Goal: Contribute content: Contribute content

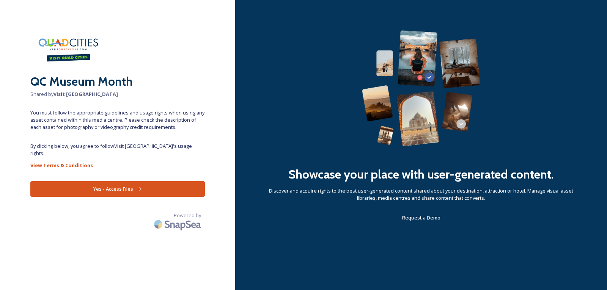
click at [132, 181] on button "Yes - Access Files" at bounding box center [117, 189] width 174 height 16
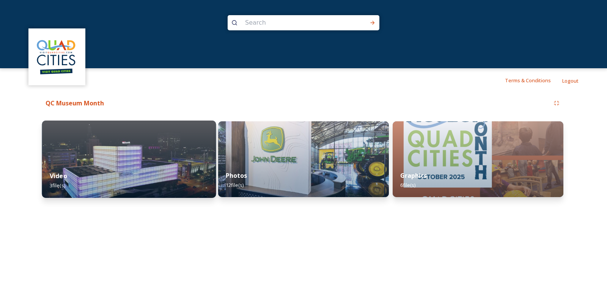
click at [149, 151] on img at bounding box center [129, 159] width 174 height 77
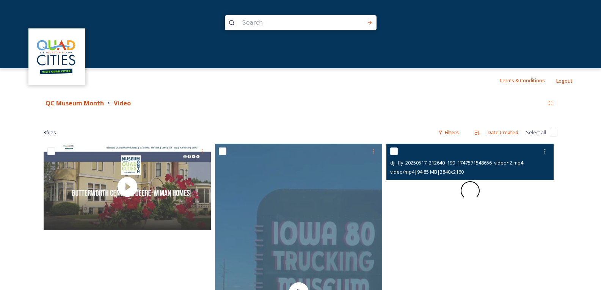
click at [468, 192] on span at bounding box center [469, 190] width 23 height 23
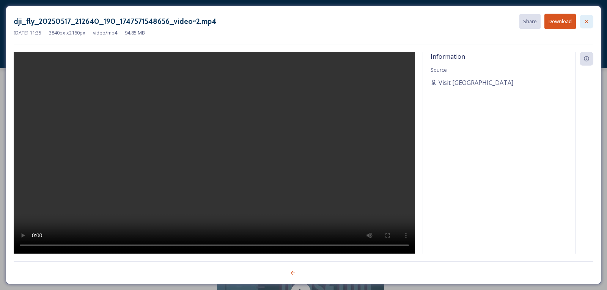
click at [585, 22] on icon at bounding box center [586, 21] width 3 height 3
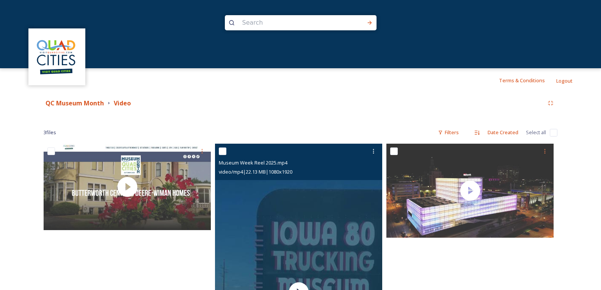
scroll to position [168, 0]
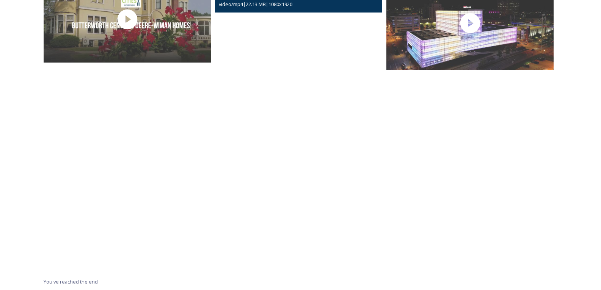
click at [293, 124] on video "Museum Week Reel 2025.mp4" at bounding box center [298, 124] width 167 height 297
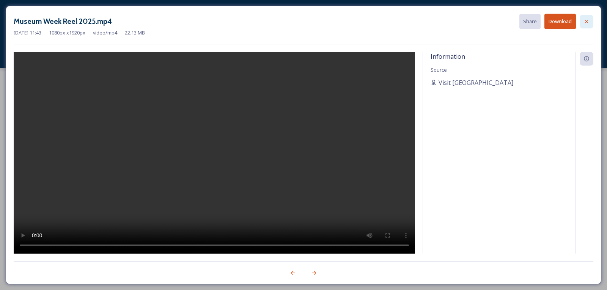
click at [588, 20] on icon at bounding box center [586, 22] width 6 height 6
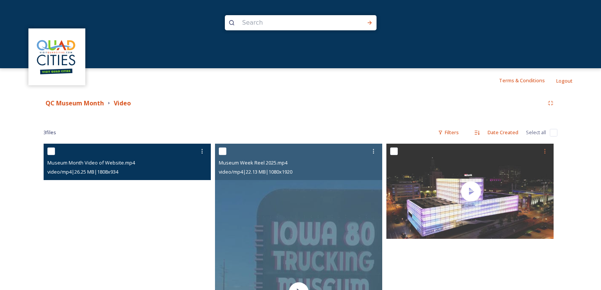
click at [124, 191] on video "Museum Month Video of Website.mp4" at bounding box center [127, 187] width 167 height 86
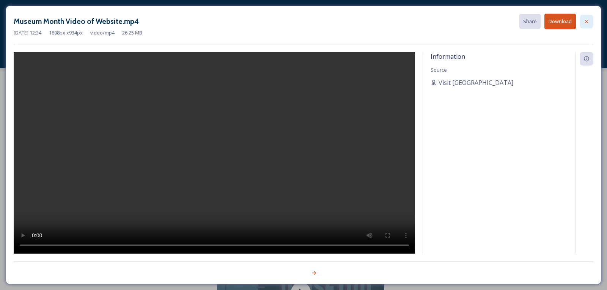
click at [584, 20] on icon at bounding box center [586, 22] width 6 height 6
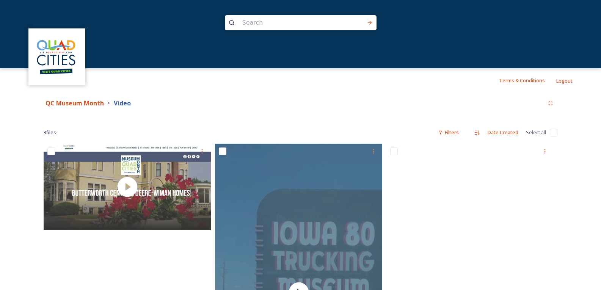
click at [123, 102] on strong "Video" at bounding box center [122, 103] width 17 height 8
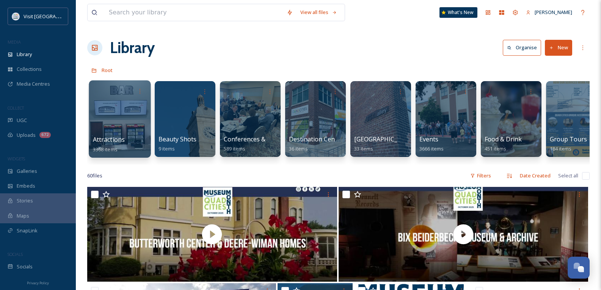
click at [118, 139] on span "Attractions" at bounding box center [109, 139] width 32 height 8
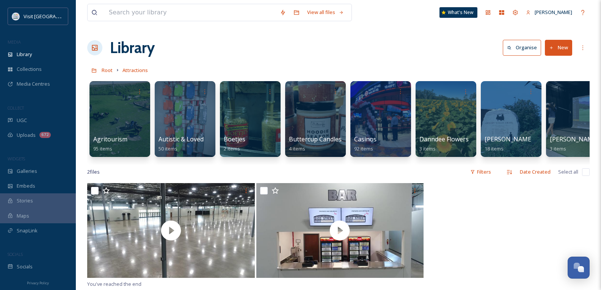
drag, startPoint x: 155, startPoint y: 164, endPoint x: 223, endPoint y: 170, distance: 68.1
click at [223, 165] on div "Agritourism 95 items Autistic & Loved 50 items Boetjes 2 items Buttercup Candle…" at bounding box center [338, 120] width 502 height 87
click at [135, 13] on input at bounding box center [190, 12] width 171 height 17
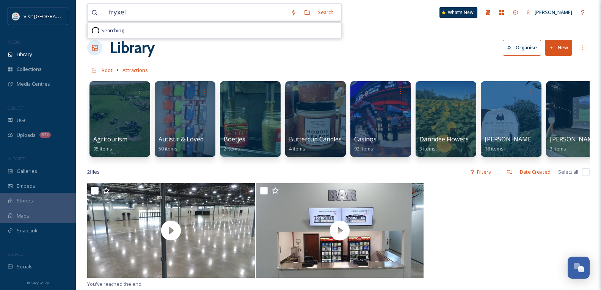
type input "fryxell"
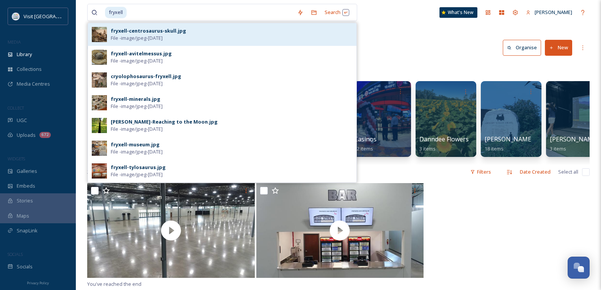
click at [128, 25] on div "fryxell-centrosaurus-skull.jpg File - image/jpeg - Sep 24 2025" at bounding box center [222, 34] width 268 height 23
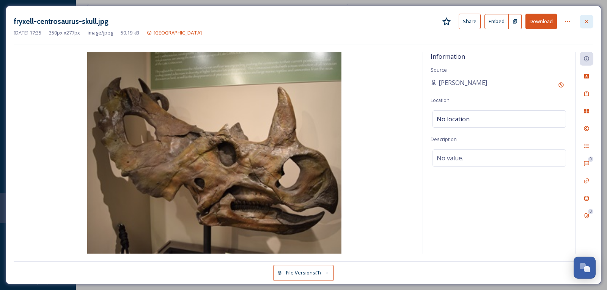
click at [592, 20] on div at bounding box center [586, 22] width 14 height 14
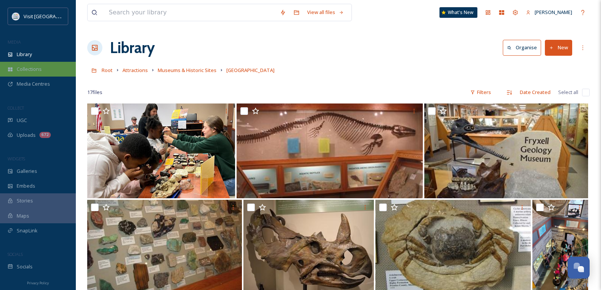
click at [38, 68] on span "Collections" at bounding box center [29, 69] width 25 height 7
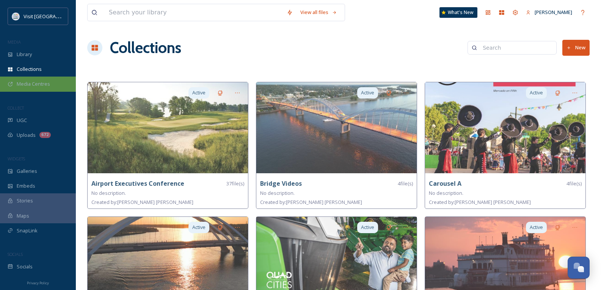
click at [30, 80] on span "Media Centres" at bounding box center [33, 83] width 33 height 7
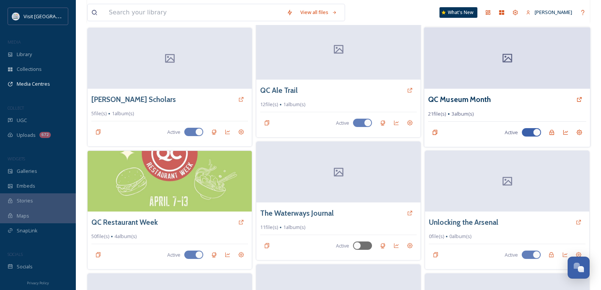
scroll to position [663, 0]
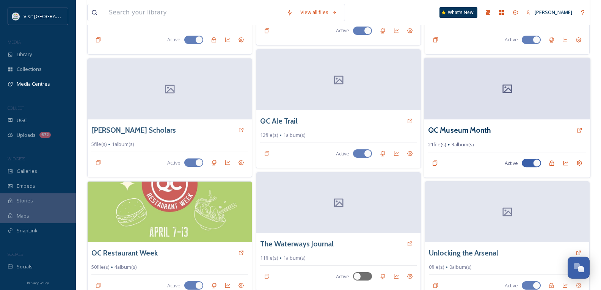
click at [482, 99] on div at bounding box center [507, 88] width 166 height 61
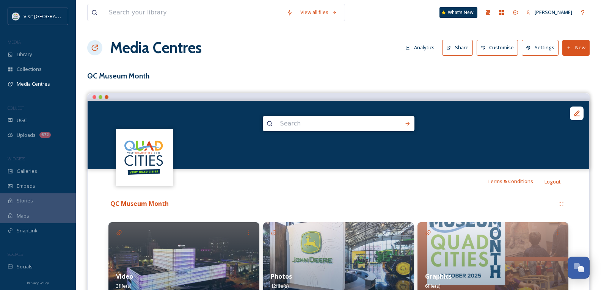
click at [578, 53] on button "New" at bounding box center [575, 48] width 27 height 16
click at [569, 69] on div "Add Files" at bounding box center [573, 65] width 32 height 15
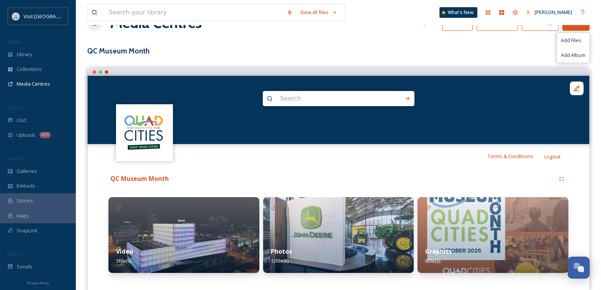
scroll to position [39, 0]
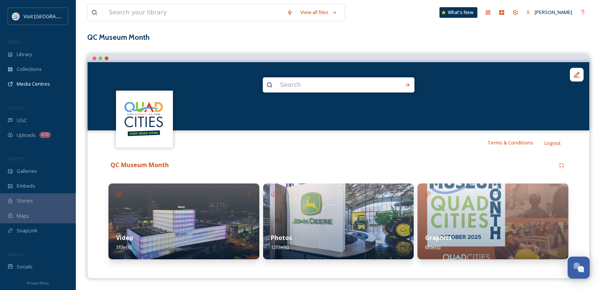
click at [543, 25] on div "View all files What's New Katrina Keuning Media Centres Analytics Share Customi…" at bounding box center [338, 125] width 525 height 329
click at [209, 237] on div "Video 3 file(s)" at bounding box center [183, 243] width 151 height 34
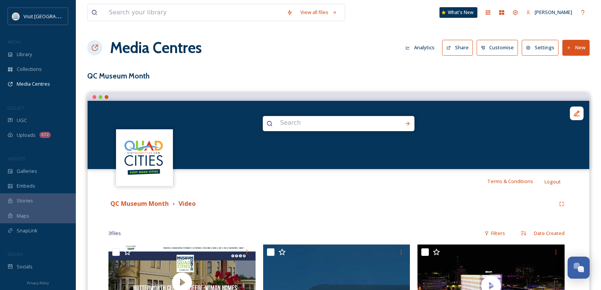
click at [575, 46] on button "New" at bounding box center [575, 48] width 27 height 16
click at [567, 64] on span "Add Files" at bounding box center [571, 65] width 20 height 7
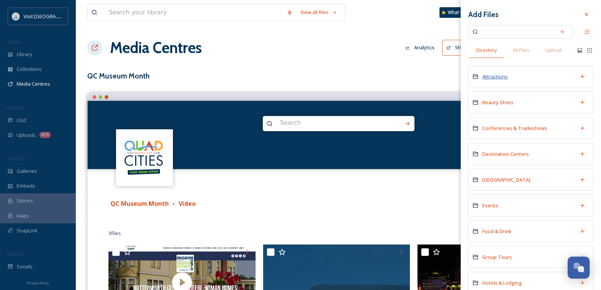
click at [497, 75] on span "Attractions" at bounding box center [494, 76] width 25 height 7
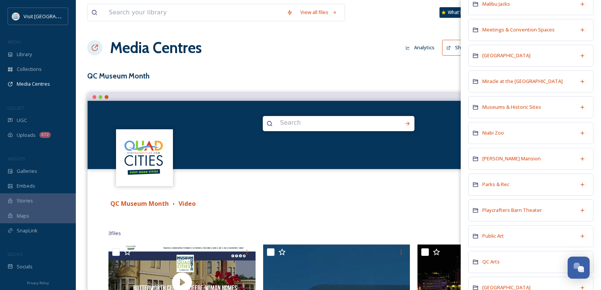
scroll to position [493, 0]
click at [506, 105] on span "Museums & Historic Sites" at bounding box center [511, 107] width 59 height 7
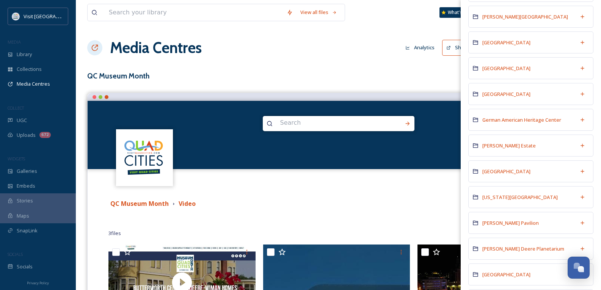
scroll to position [341, 0]
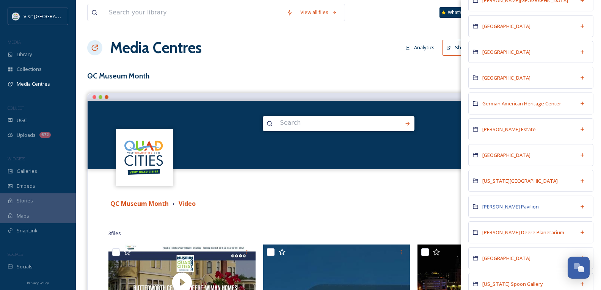
click at [513, 208] on span "John Deere Pavilion" at bounding box center [510, 206] width 57 height 7
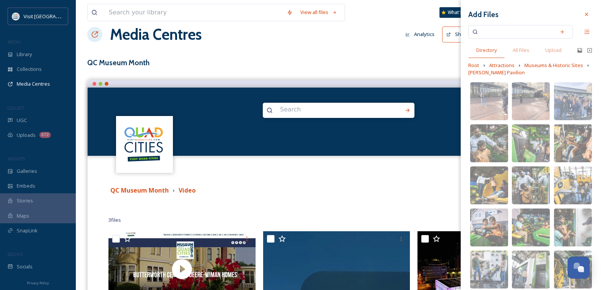
scroll to position [0, 0]
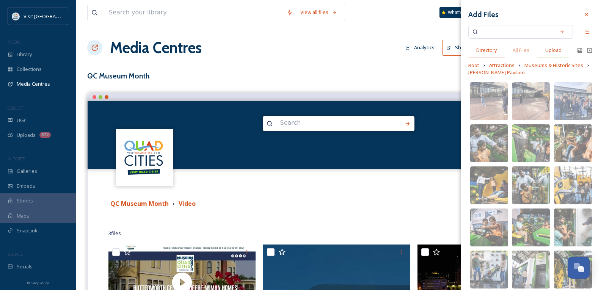
click at [552, 48] on span "Upload" at bounding box center [553, 50] width 16 height 7
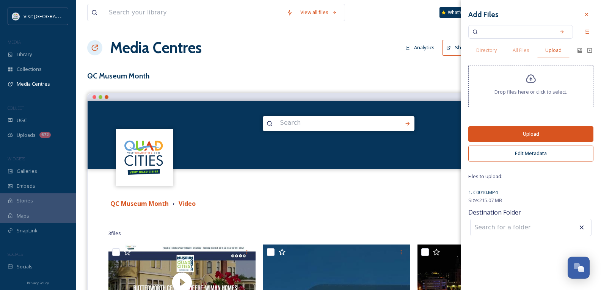
click at [527, 229] on input at bounding box center [512, 227] width 83 height 17
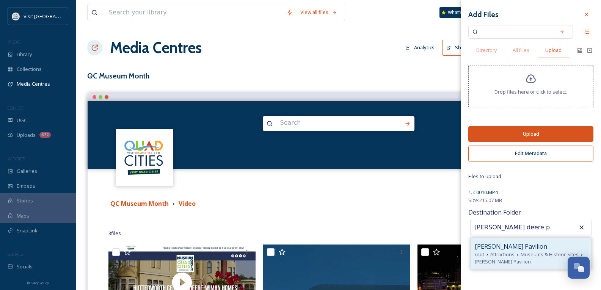
click at [511, 249] on span "John Deere Pavilion" at bounding box center [511, 246] width 72 height 9
type input "John Deere Pavilion"
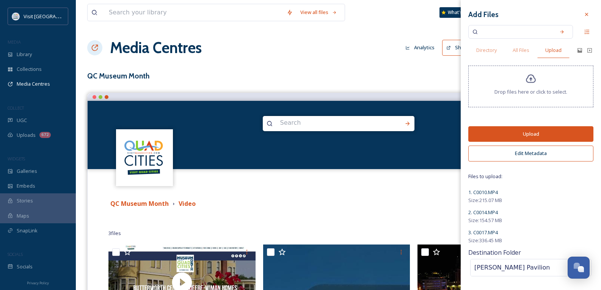
click at [535, 133] on button "Upload" at bounding box center [530, 134] width 125 height 16
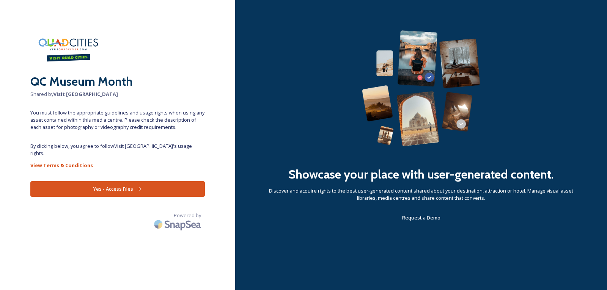
click at [126, 181] on button "Yes - Access Files" at bounding box center [117, 189] width 174 height 16
